Goal: Navigation & Orientation: Find specific page/section

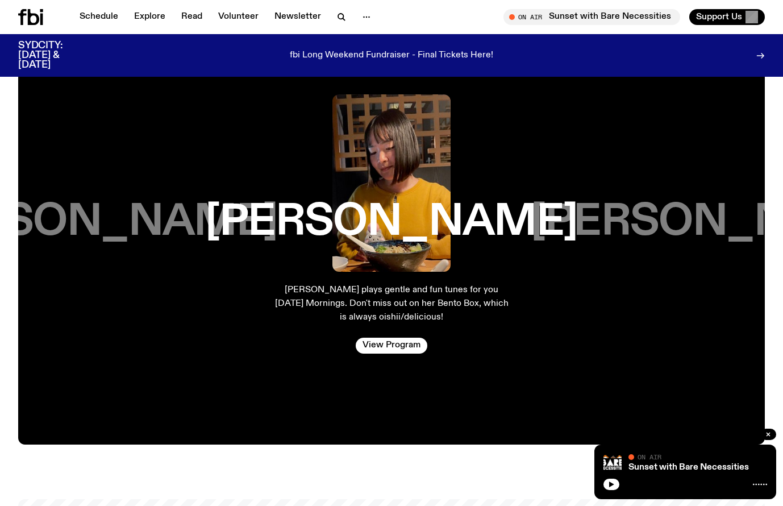
scroll to position [1756, 0]
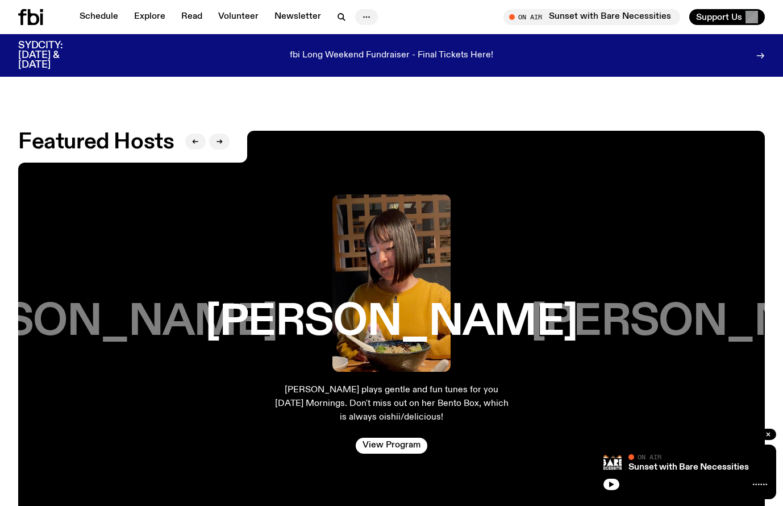
click at [355, 18] on button "button" at bounding box center [366, 17] width 23 height 16
click at [111, 12] on link "Schedule" at bounding box center [99, 17] width 52 height 16
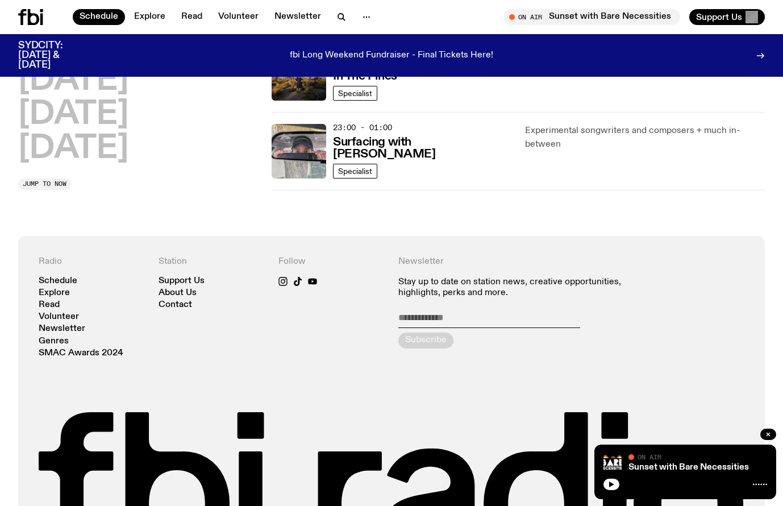
scroll to position [830, 0]
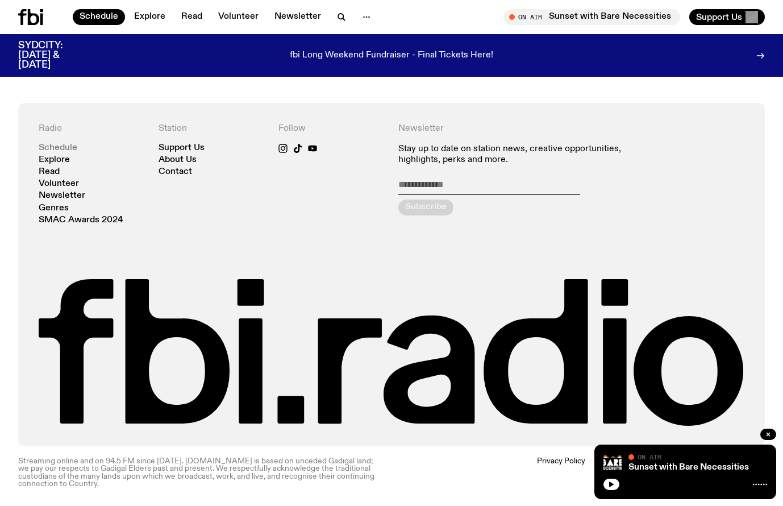
click at [59, 150] on link "Schedule" at bounding box center [58, 148] width 39 height 9
click at [185, 170] on link "Contact" at bounding box center [175, 172] width 34 height 9
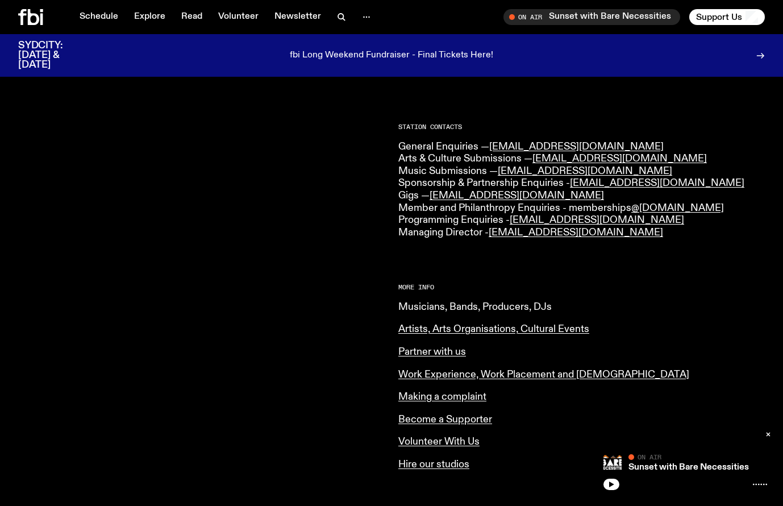
scroll to position [262, 0]
